Goal: Information Seeking & Learning: Learn about a topic

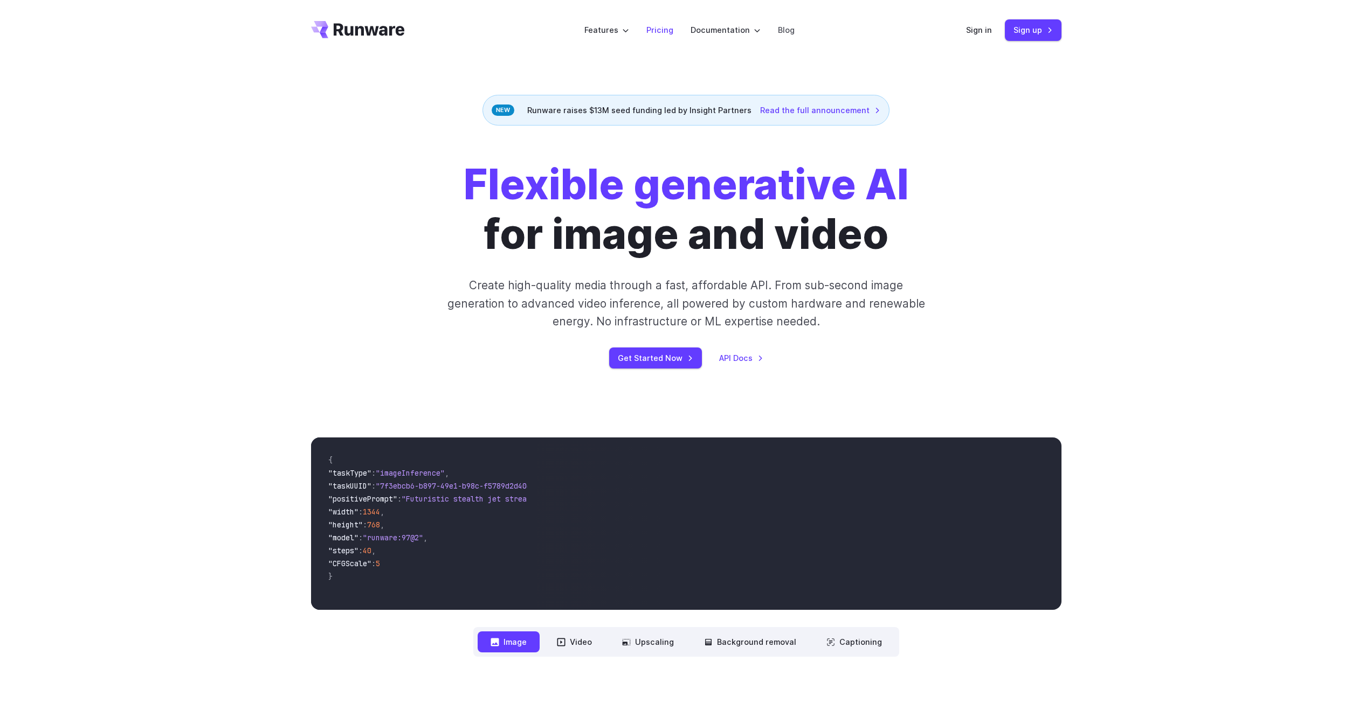
click at [659, 32] on link "Pricing" at bounding box center [659, 30] width 27 height 12
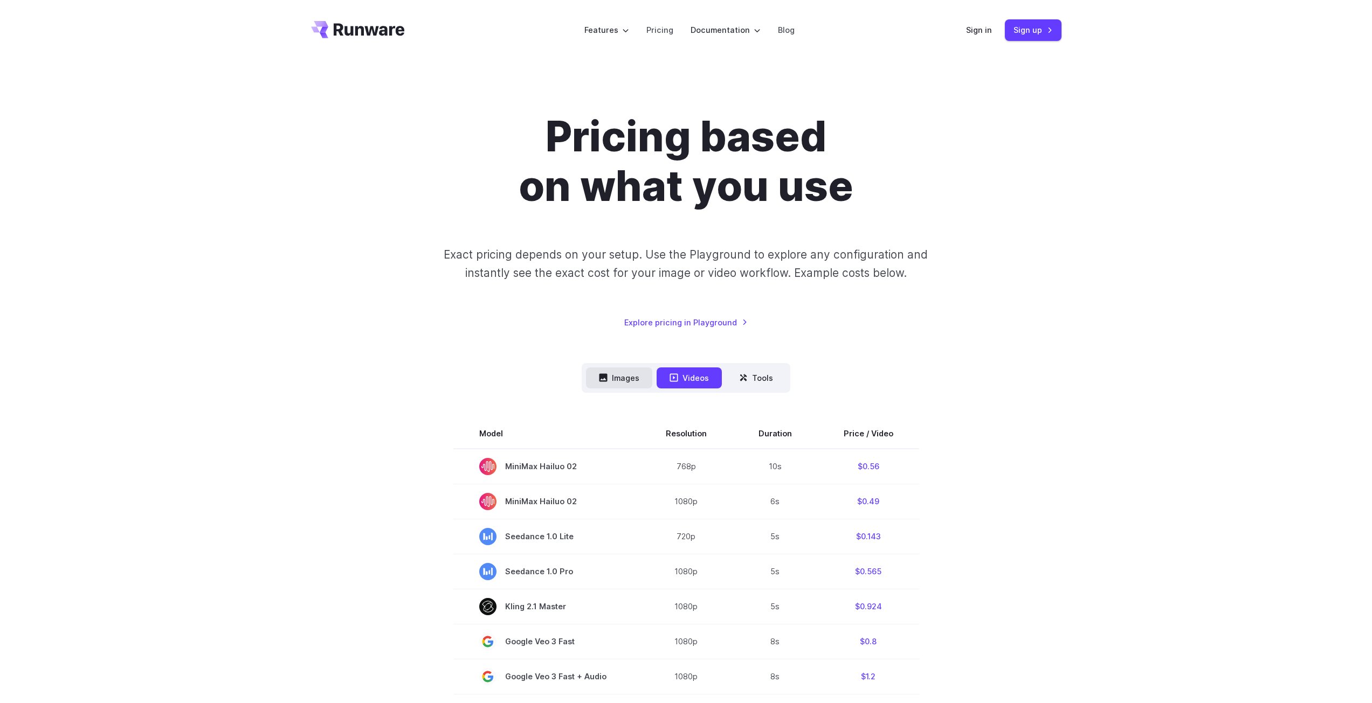
click at [624, 372] on button "Images" at bounding box center [619, 378] width 66 height 21
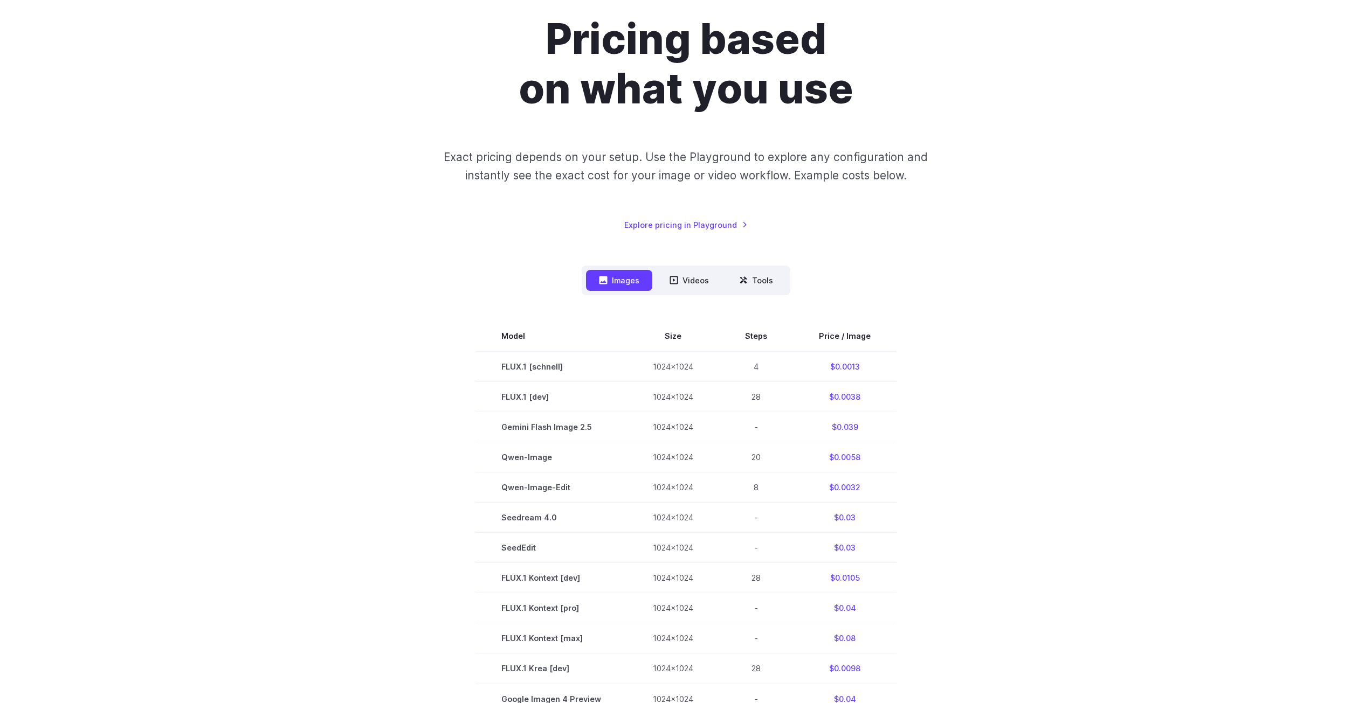
scroll to position [108, 0]
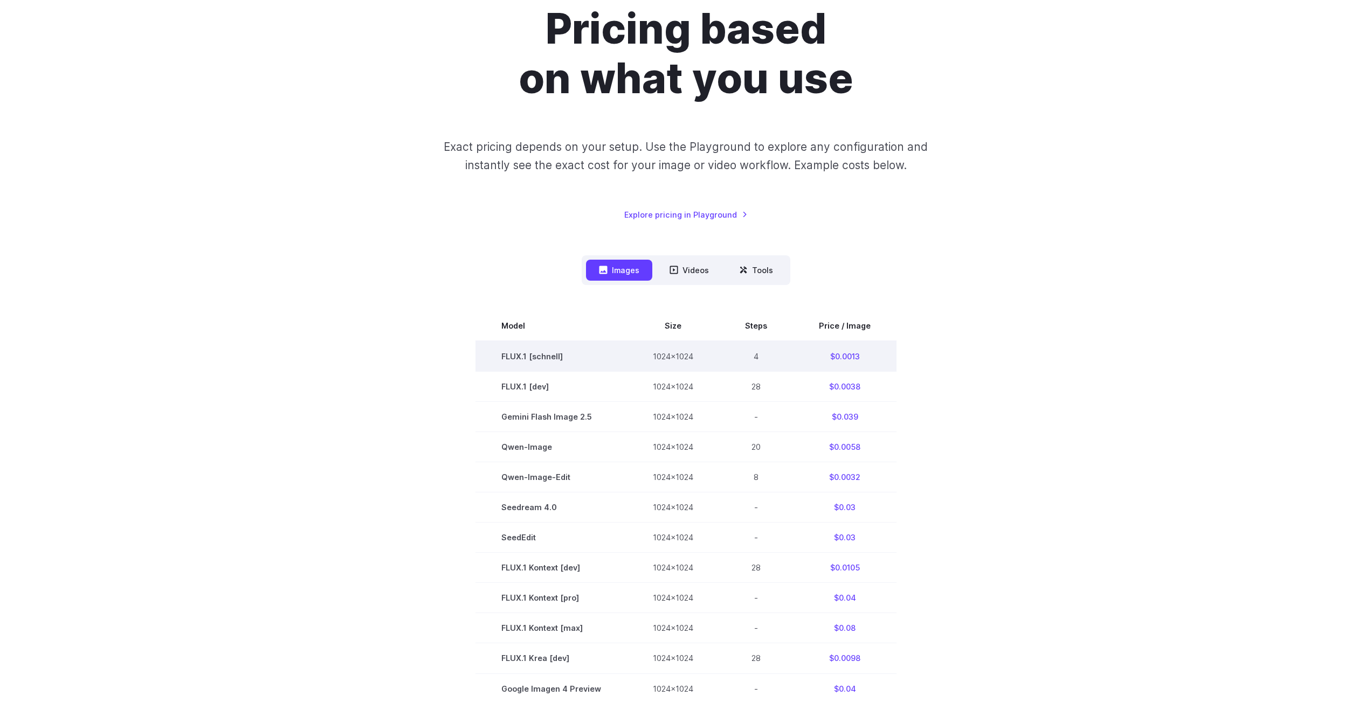
click at [845, 359] on td "$0.0013" at bounding box center [844, 356] width 103 height 31
click at [754, 268] on button "Tools" at bounding box center [756, 270] width 60 height 21
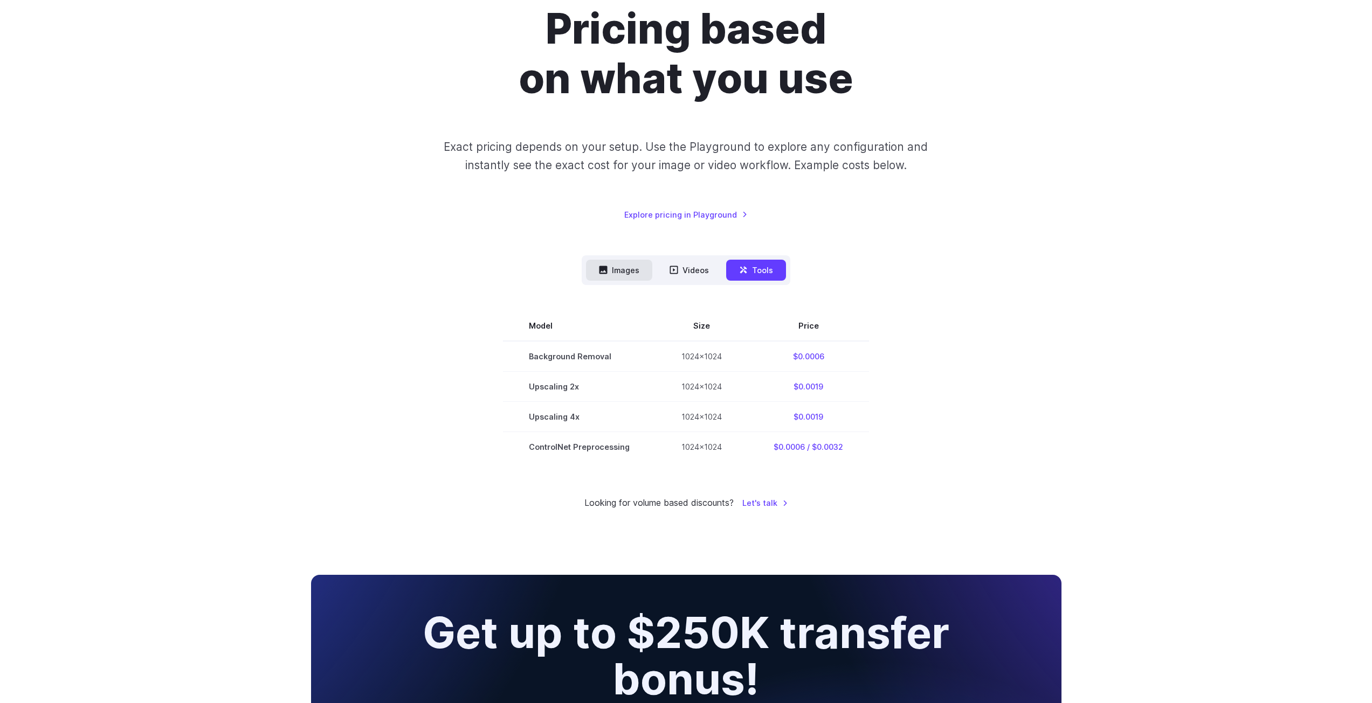
click at [617, 265] on button "Images" at bounding box center [619, 270] width 66 height 21
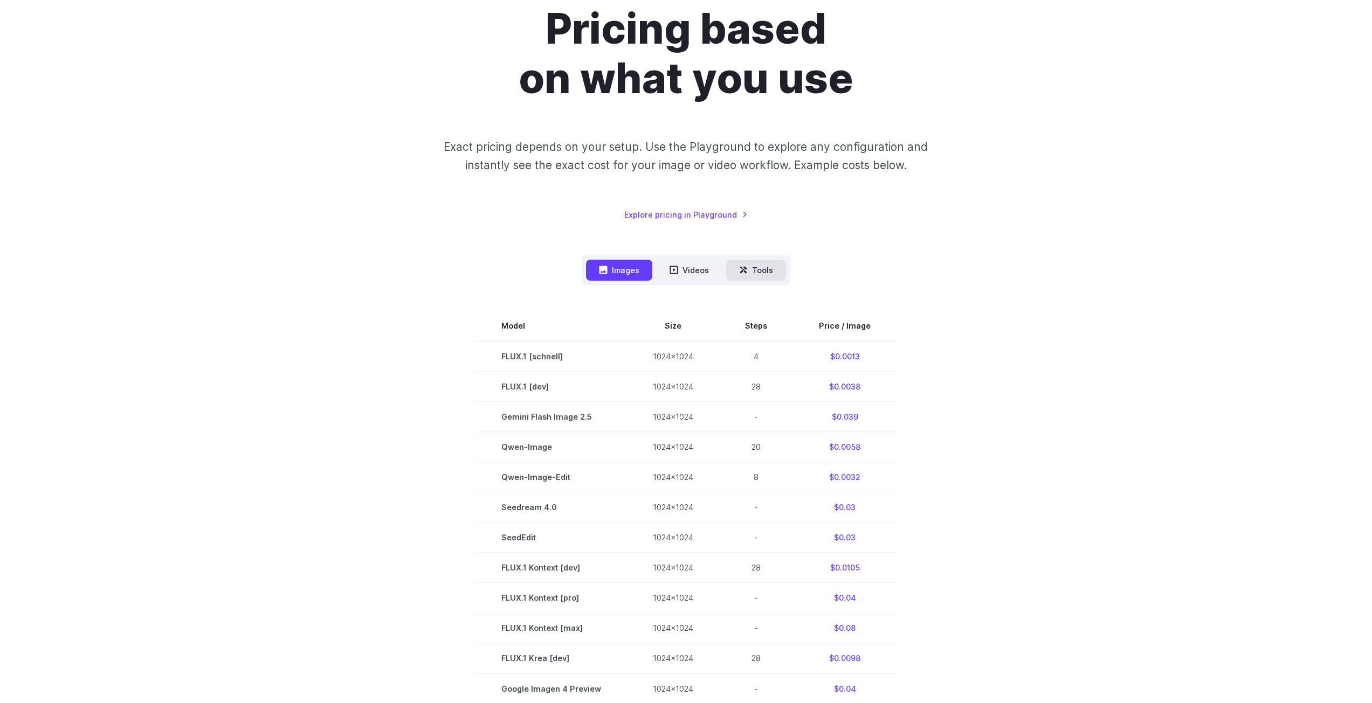
click at [752, 268] on button "Tools" at bounding box center [756, 270] width 60 height 21
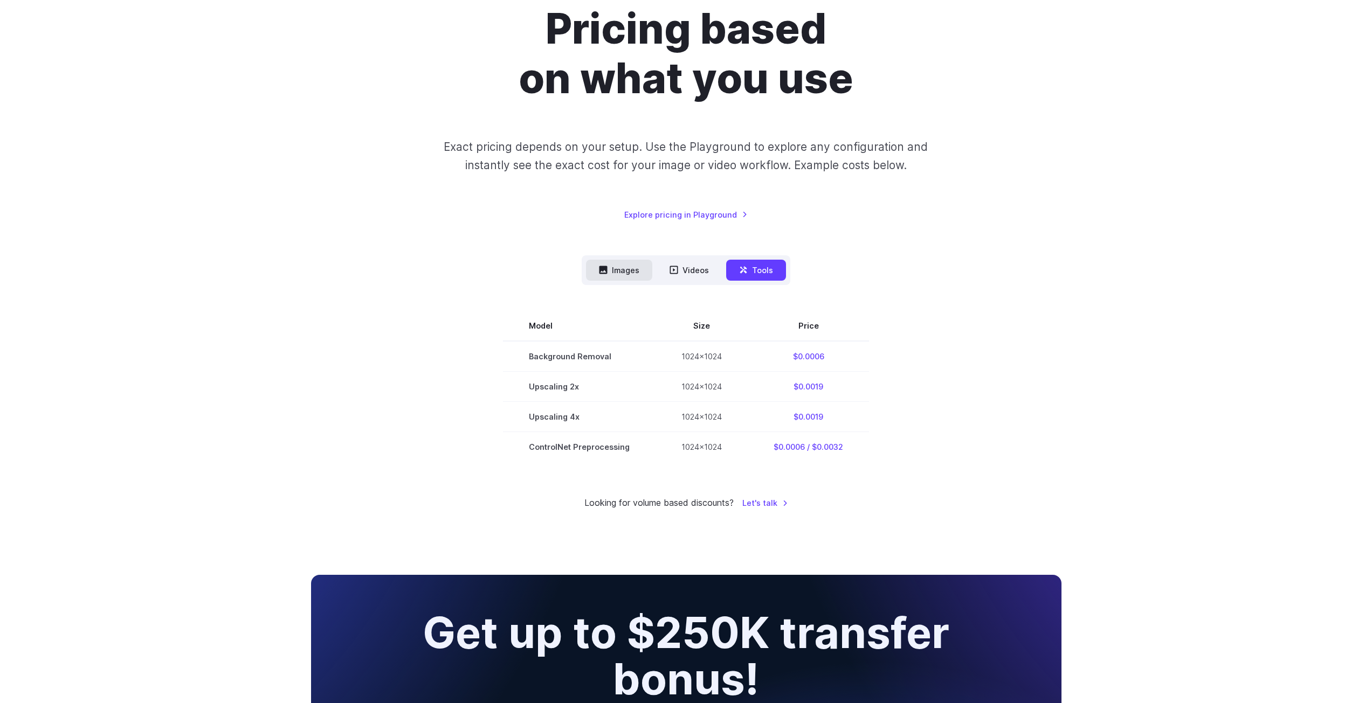
click at [614, 271] on button "Images" at bounding box center [619, 270] width 66 height 21
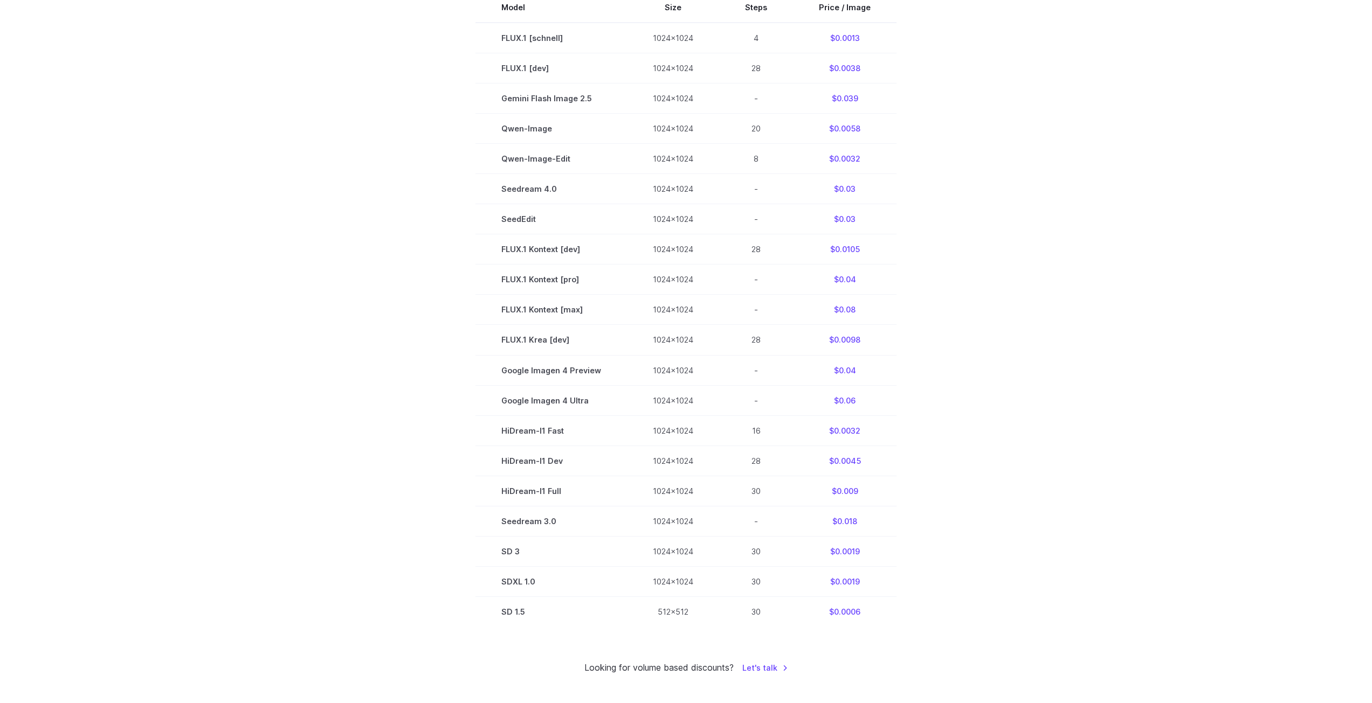
scroll to position [431, 0]
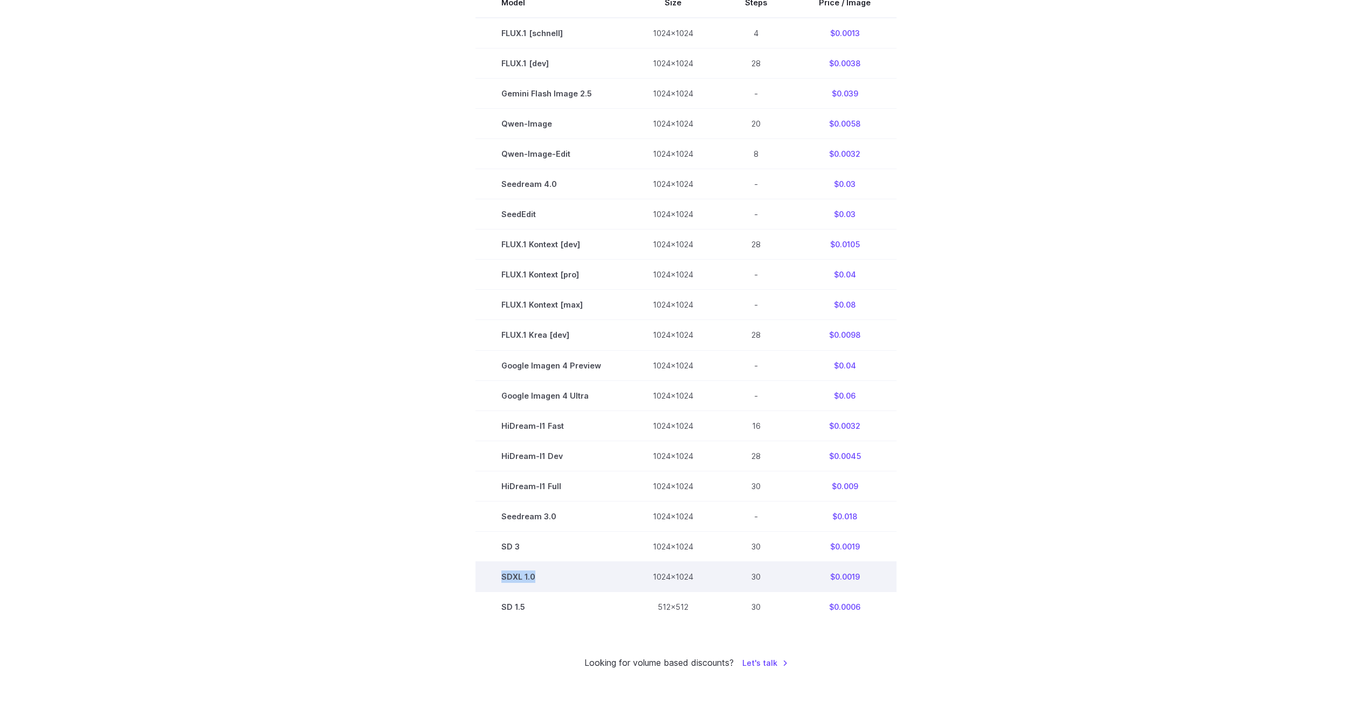
drag, startPoint x: 505, startPoint y: 579, endPoint x: 545, endPoint y: 575, distance: 41.2
click at [545, 575] on td "SDXL 1.0" at bounding box center [550, 577] width 151 height 30
click at [1011, 465] on section "Model Size Steps Price / Image FLUX.1 [[PERSON_NAME]] 1024x1024 4 $0.0013 FLUX.…" at bounding box center [686, 305] width 750 height 634
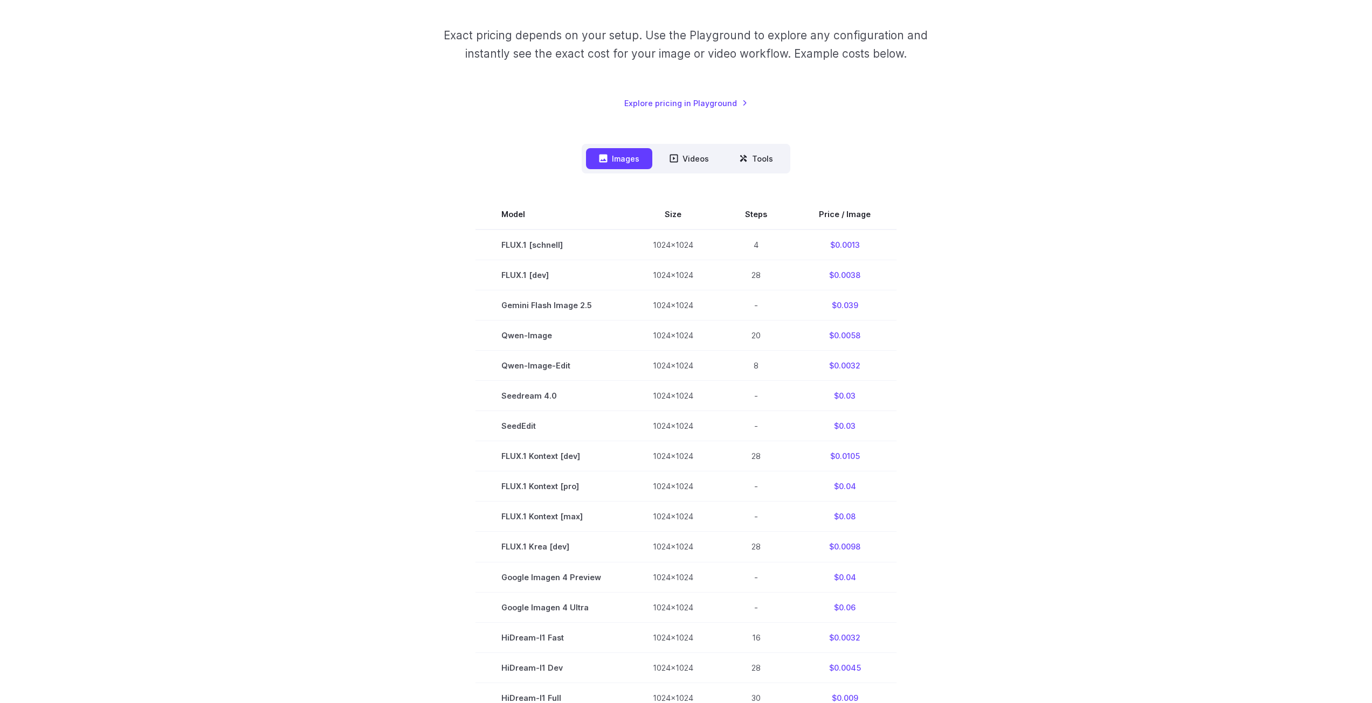
scroll to position [162, 0]
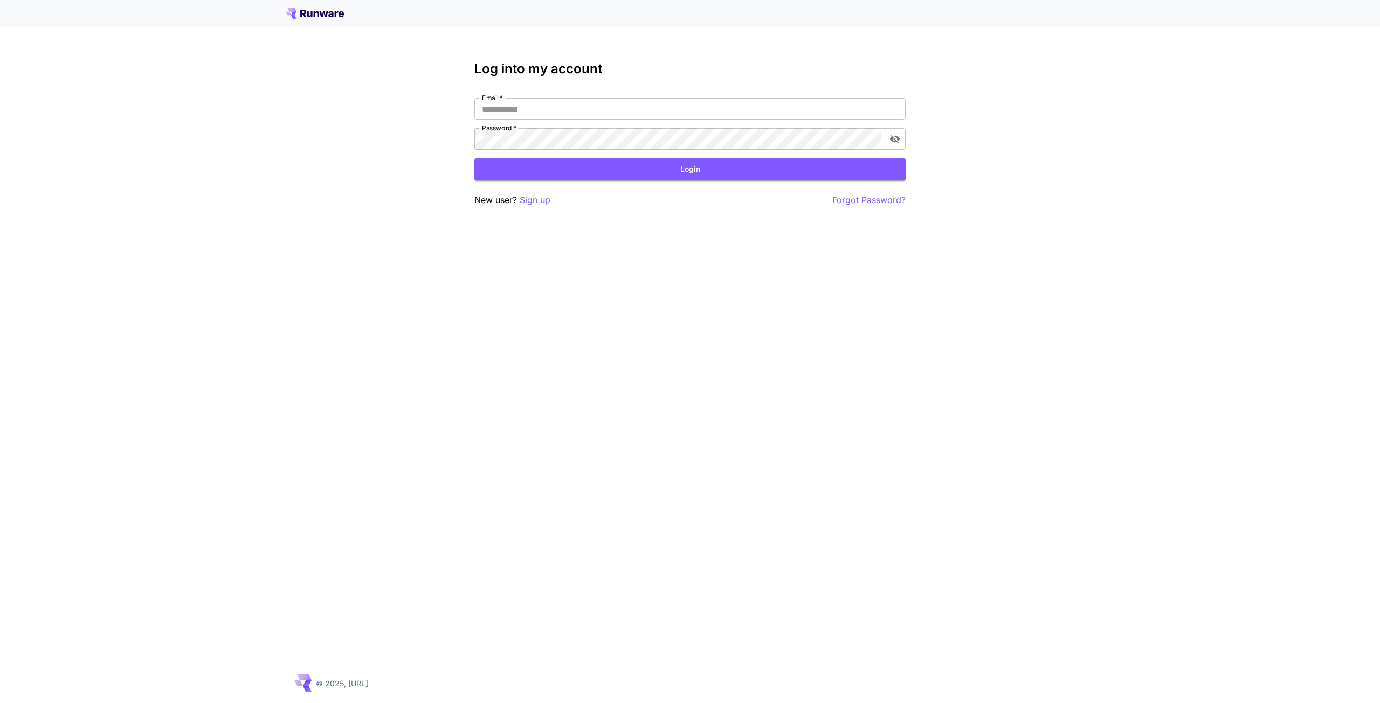
click at [321, 16] on icon at bounding box center [324, 14] width 9 height 6
click at [319, 15] on icon at bounding box center [315, 13] width 58 height 11
drag, startPoint x: 122, startPoint y: 82, endPoint x: 157, endPoint y: 87, distance: 35.9
